Goal: Check status: Check status

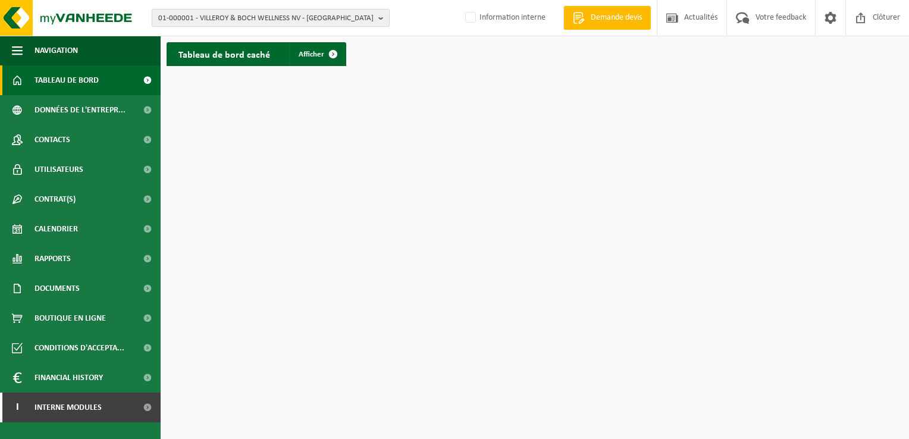
click at [375, 20] on button "01-000001 - VILLEROY & BOCH WELLNESS NV - [GEOGRAPHIC_DATA]" at bounding box center [271, 18] width 238 height 18
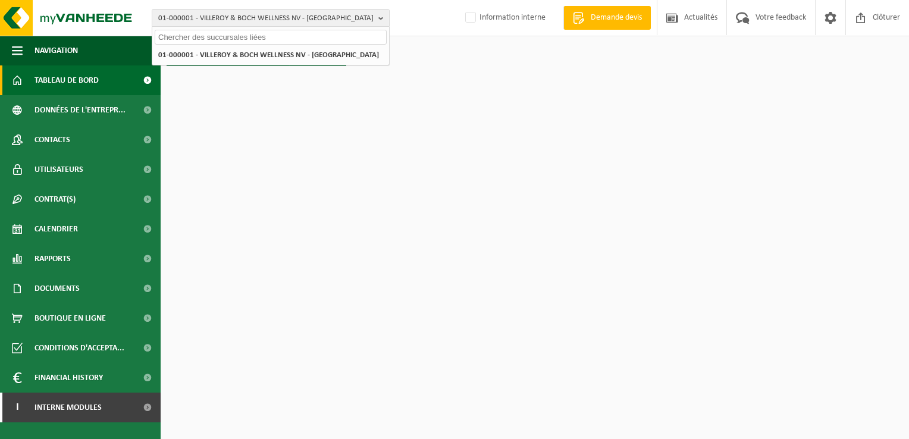
click at [209, 39] on input "text" at bounding box center [271, 37] width 232 height 15
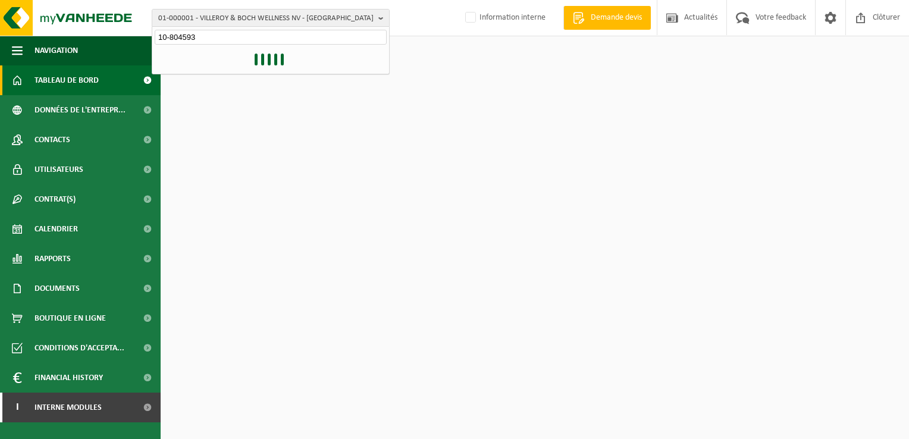
type input "10-804593"
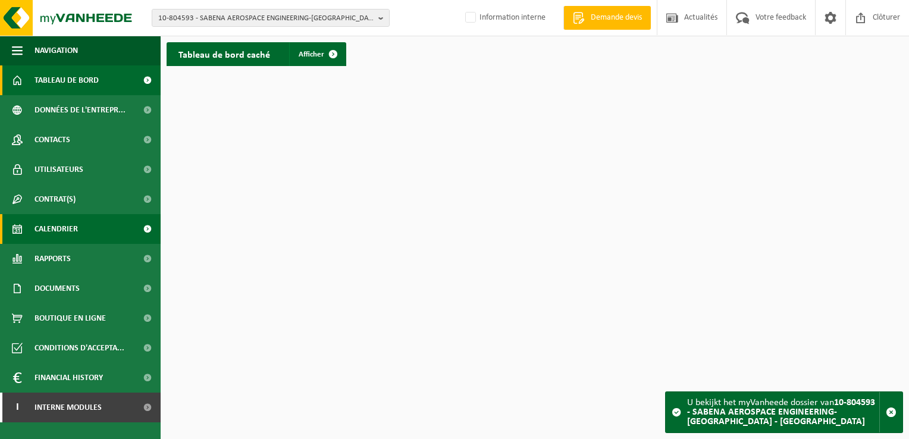
click at [86, 233] on link "Calendrier" at bounding box center [80, 229] width 161 height 30
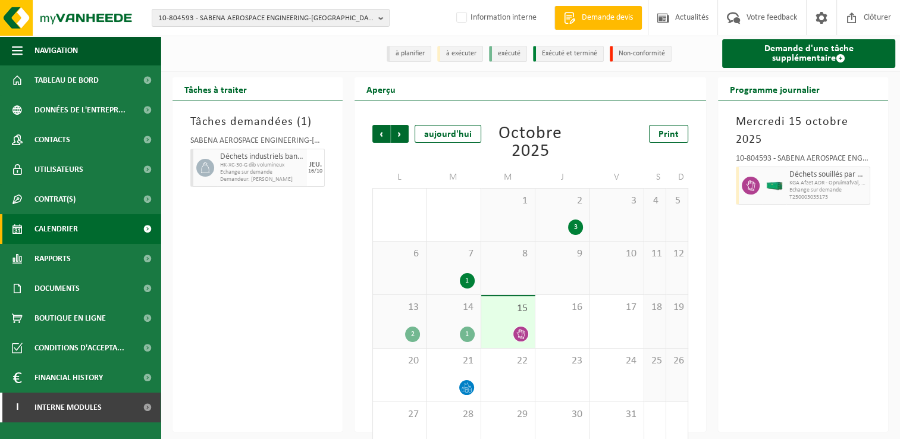
click at [445, 313] on span "14" at bounding box center [453, 307] width 42 height 13
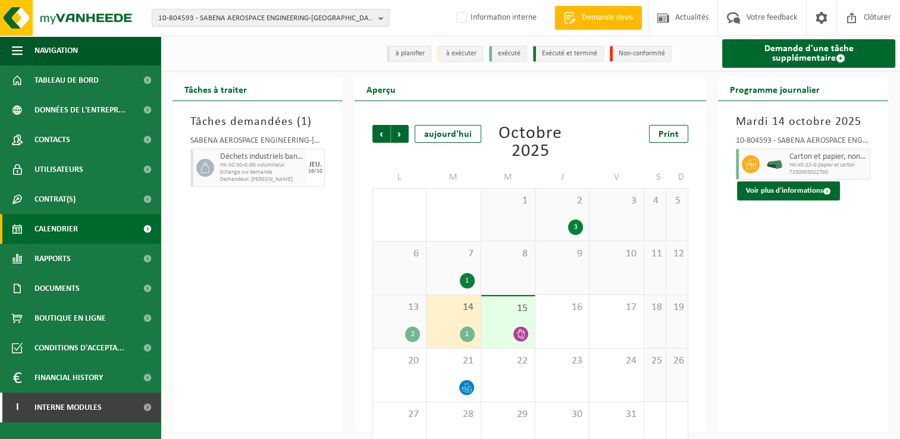
click at [407, 332] on div "2" at bounding box center [412, 334] width 15 height 15
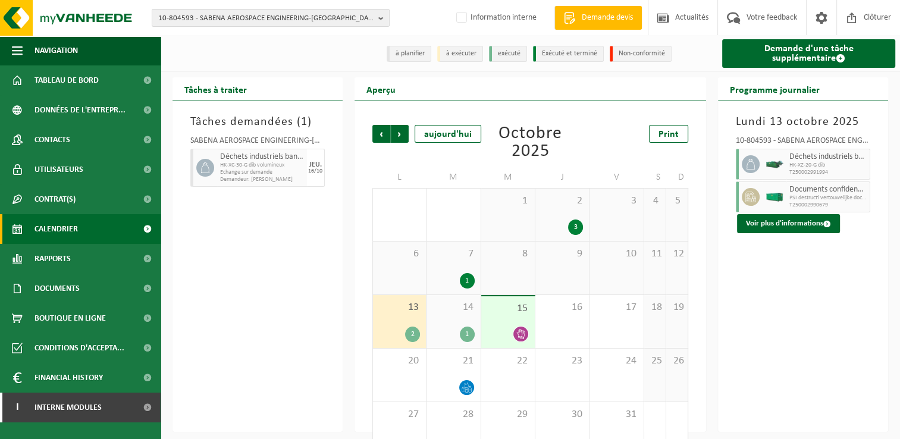
click at [460, 335] on div "1" at bounding box center [467, 334] width 15 height 15
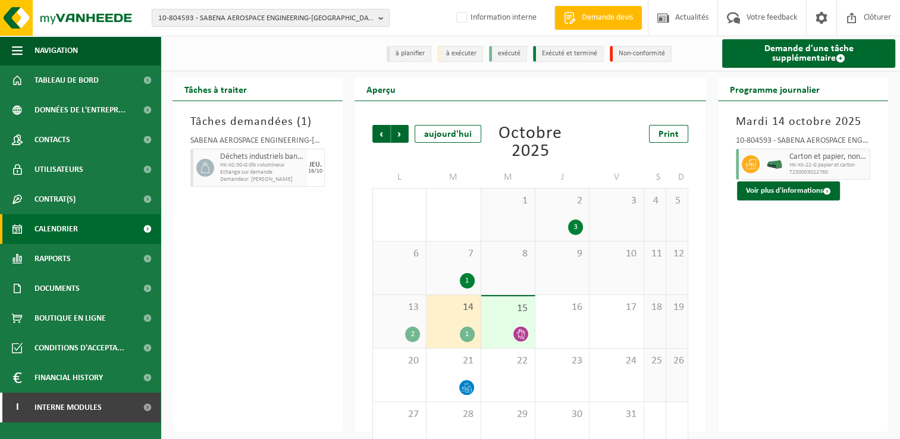
click at [514, 321] on div "15" at bounding box center [508, 322] width 54 height 52
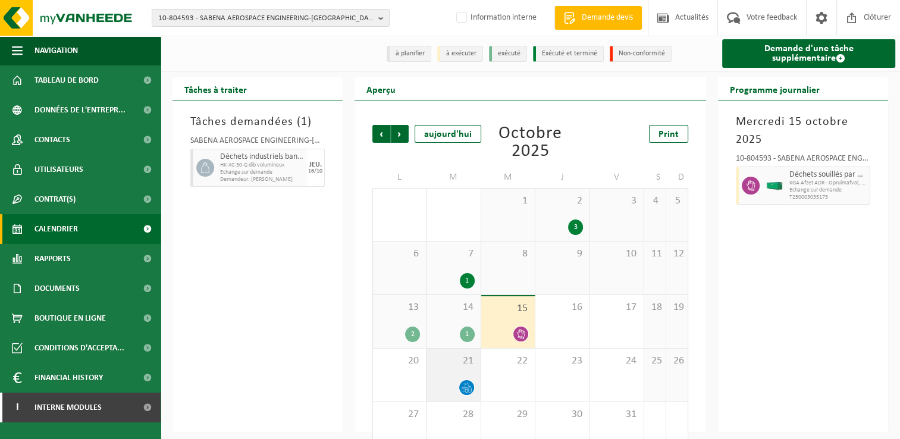
click at [446, 387] on div at bounding box center [453, 387] width 42 height 16
